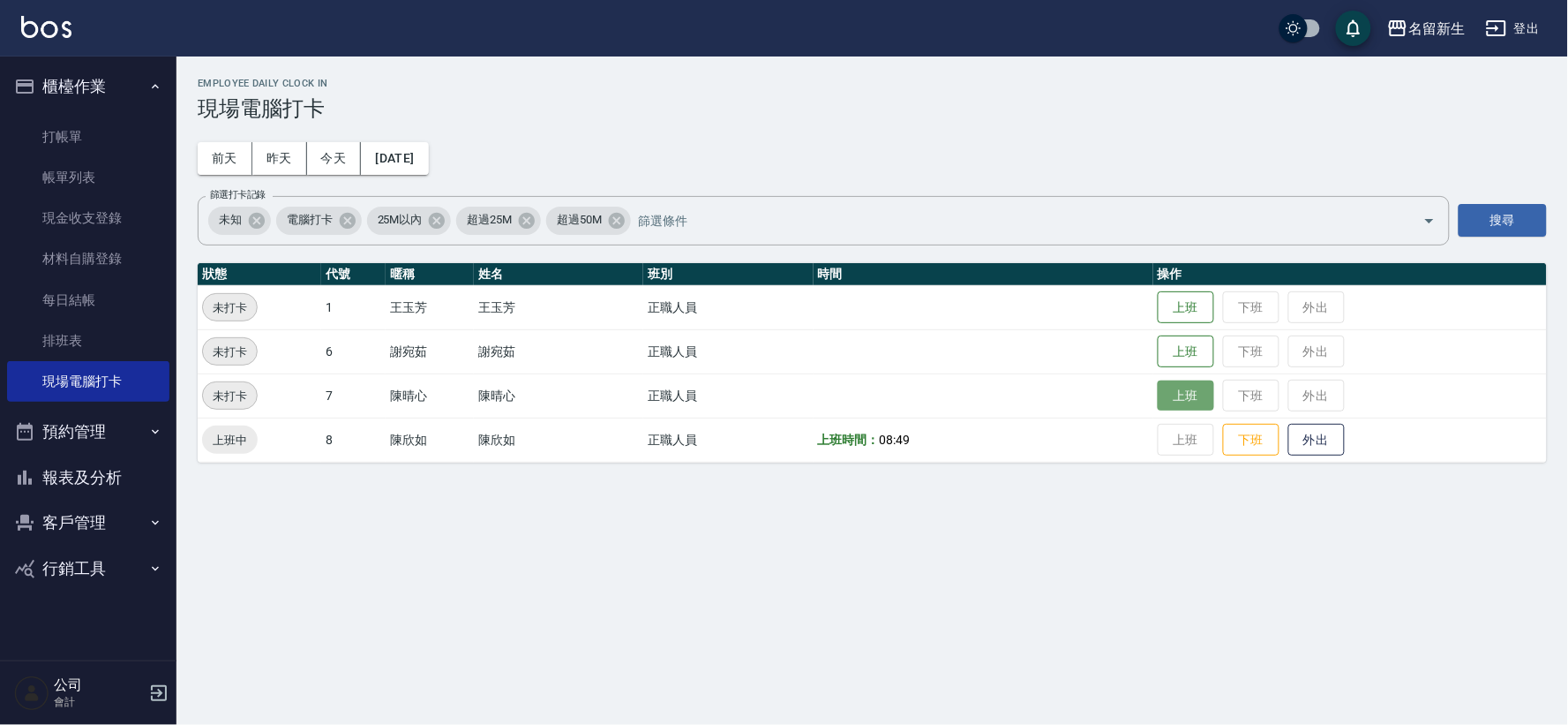
click at [1171, 394] on button "上班" at bounding box center [1186, 395] width 57 height 30
click at [1204, 310] on button "上班" at bounding box center [1186, 307] width 57 height 30
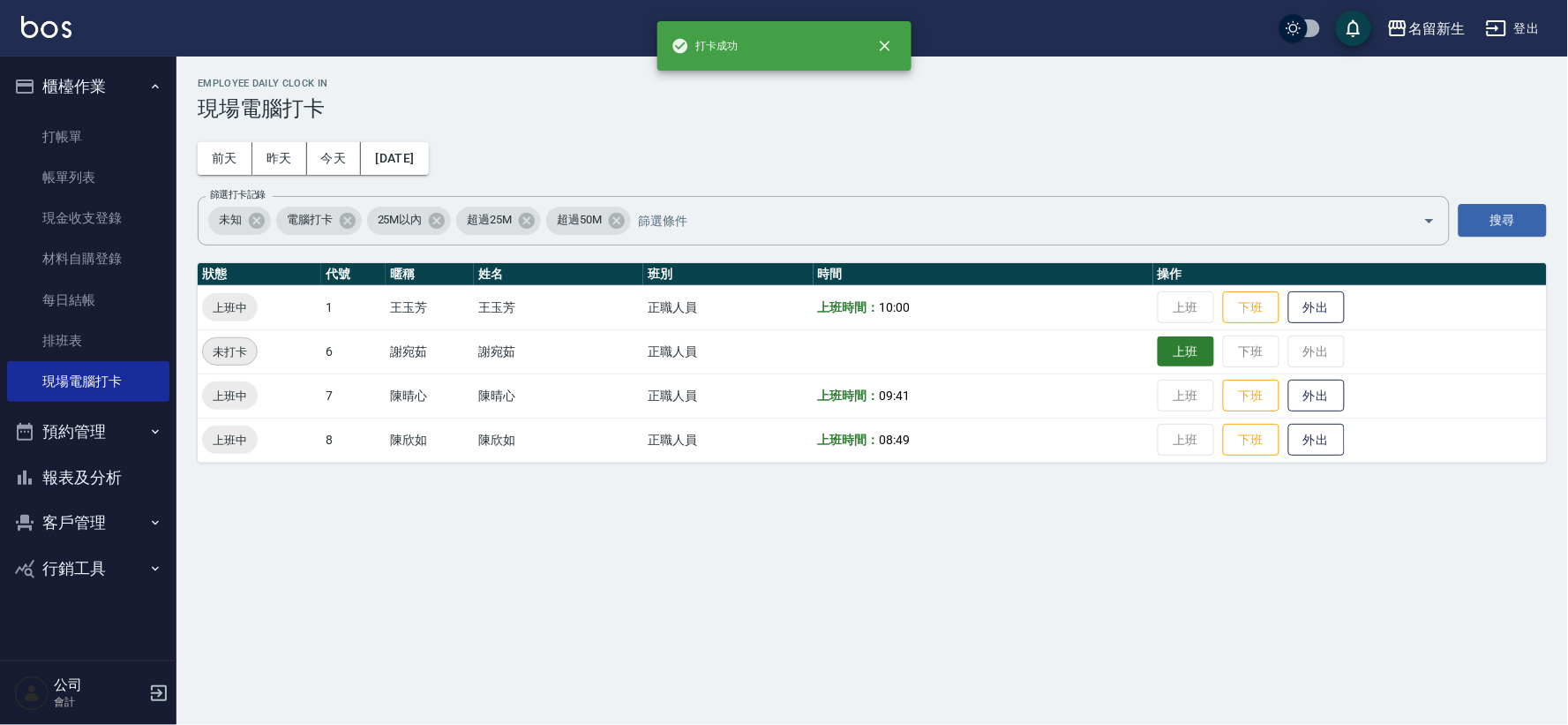
click at [1186, 345] on button "上班" at bounding box center [1186, 351] width 57 height 30
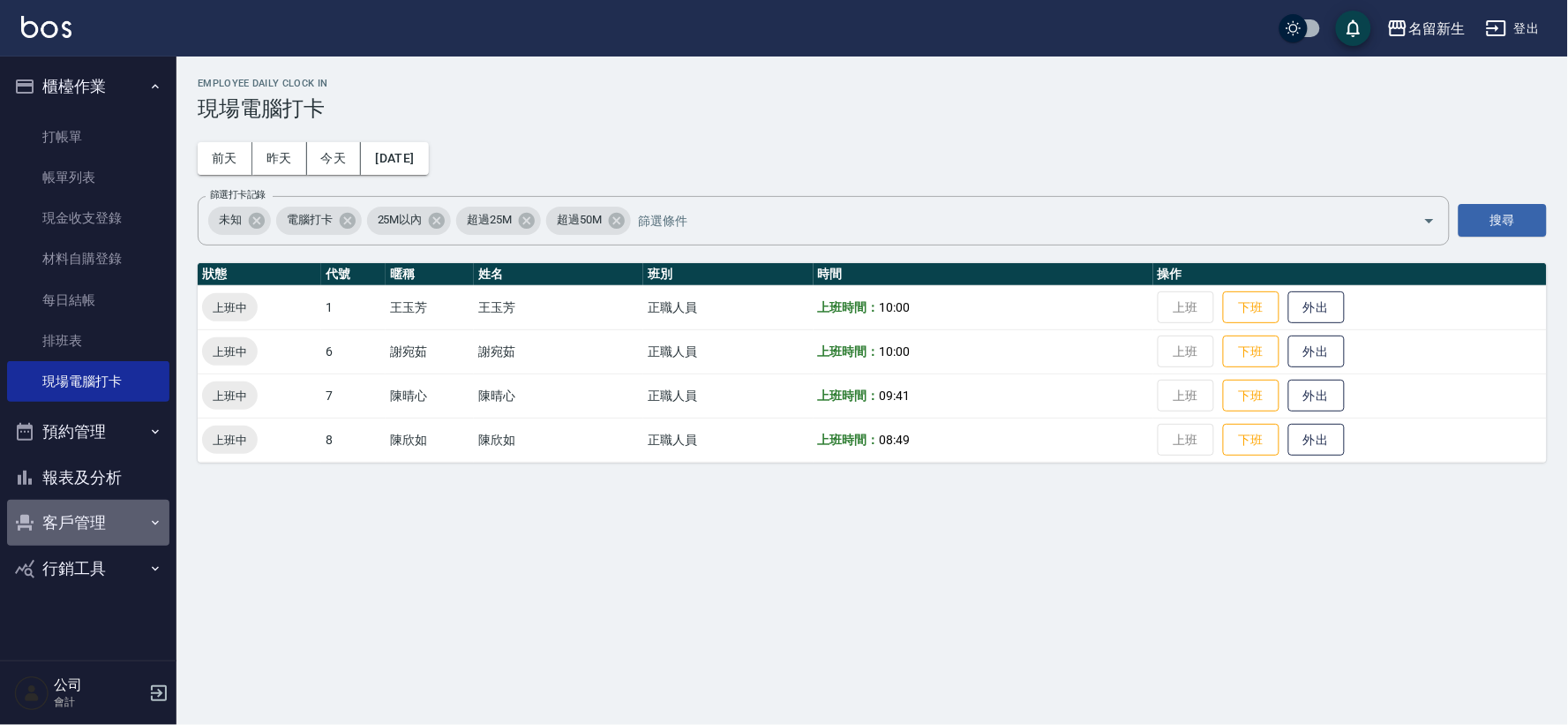
click at [89, 526] on button "客戶管理" at bounding box center [87, 523] width 162 height 46
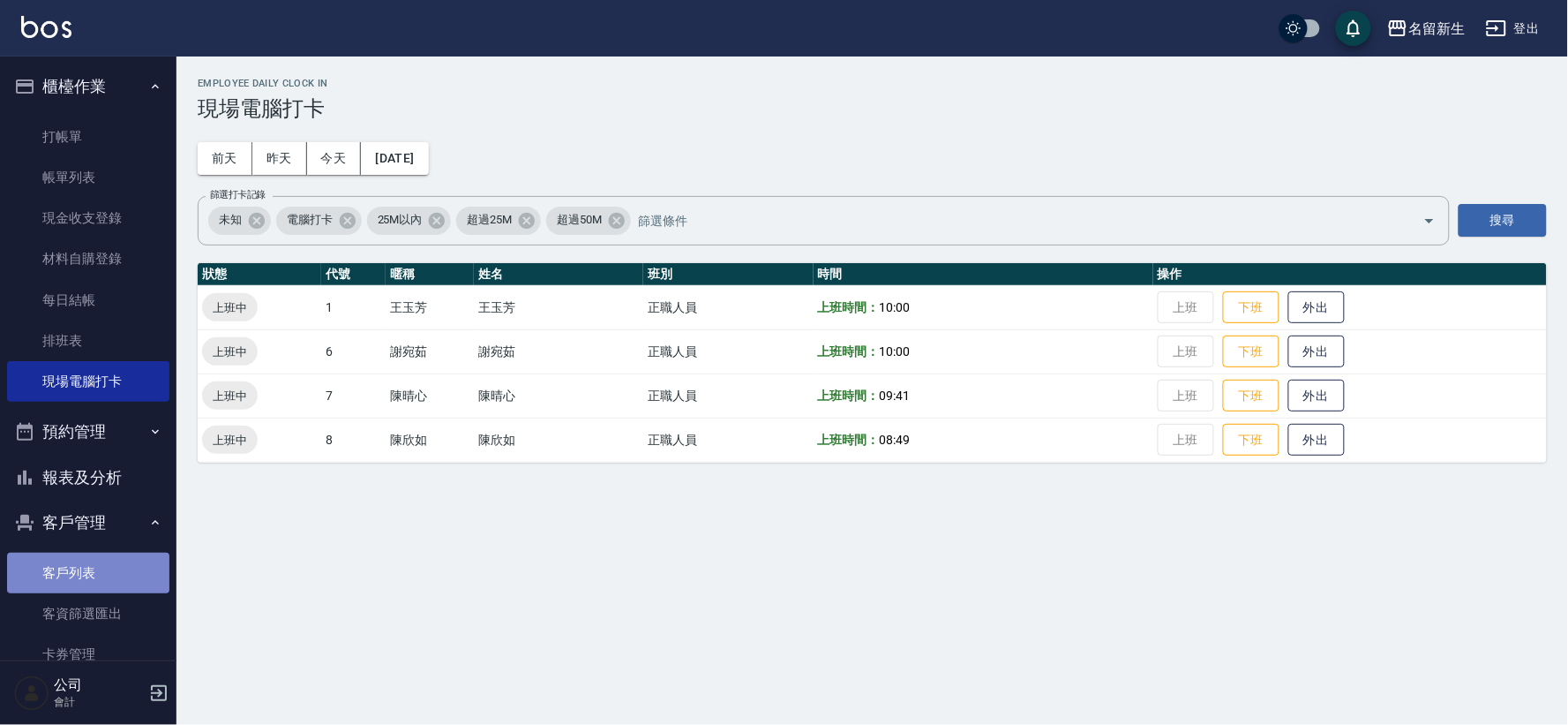
click at [111, 574] on link "客戶列表" at bounding box center [87, 572] width 162 height 40
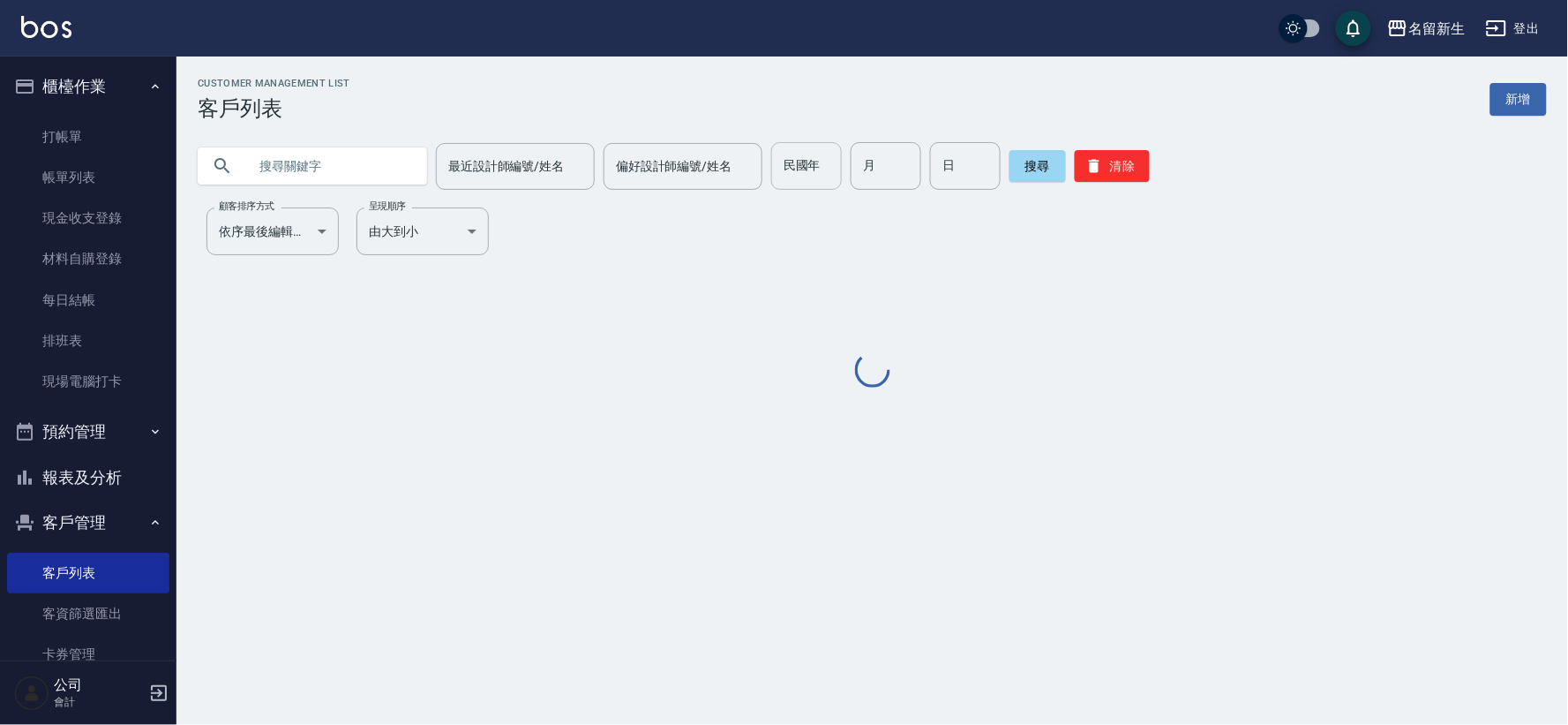
click at [790, 157] on input "民國年" at bounding box center [806, 166] width 71 height 48
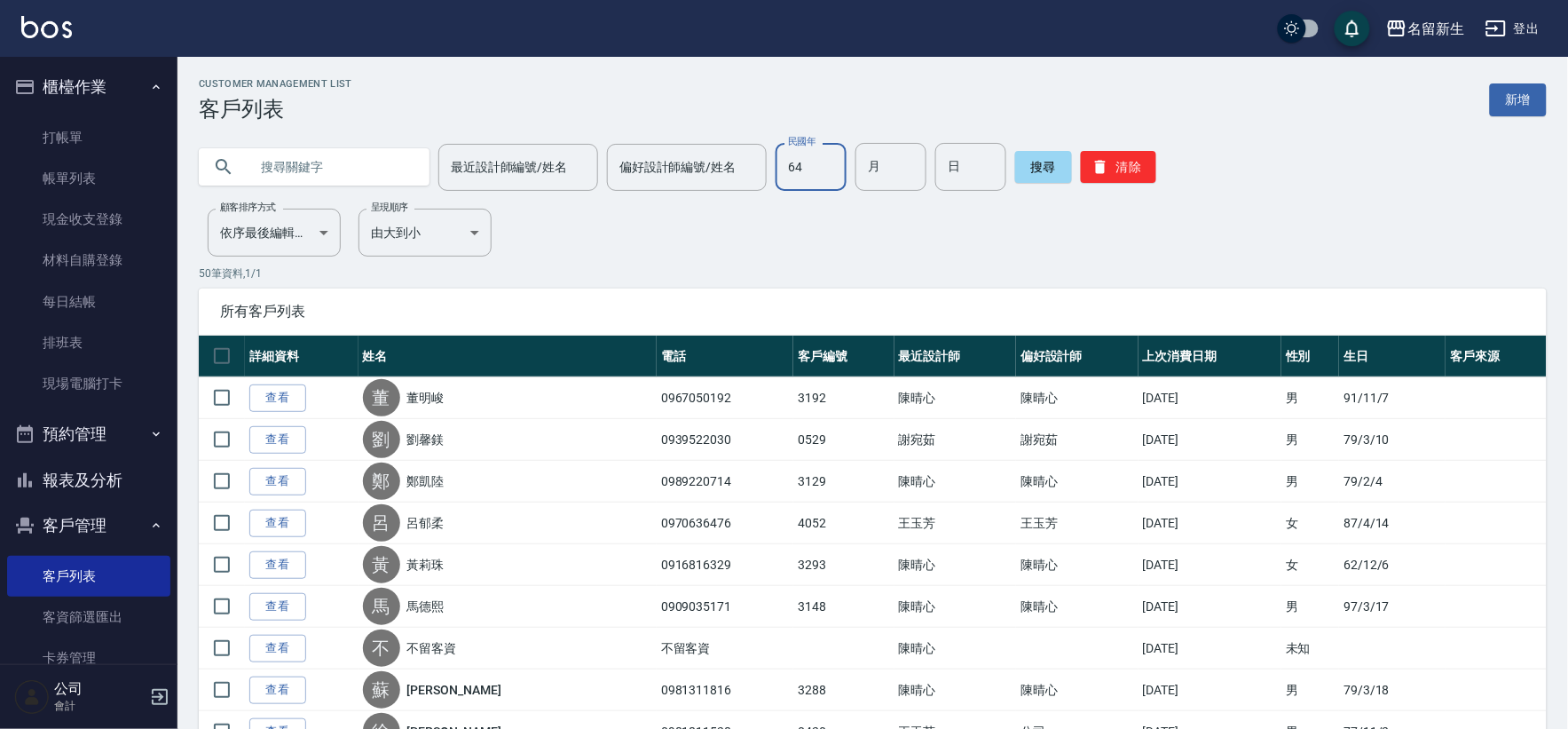
type input "64"
type input "01"
type input "03"
